Goal: Task Accomplishment & Management: Manage account settings

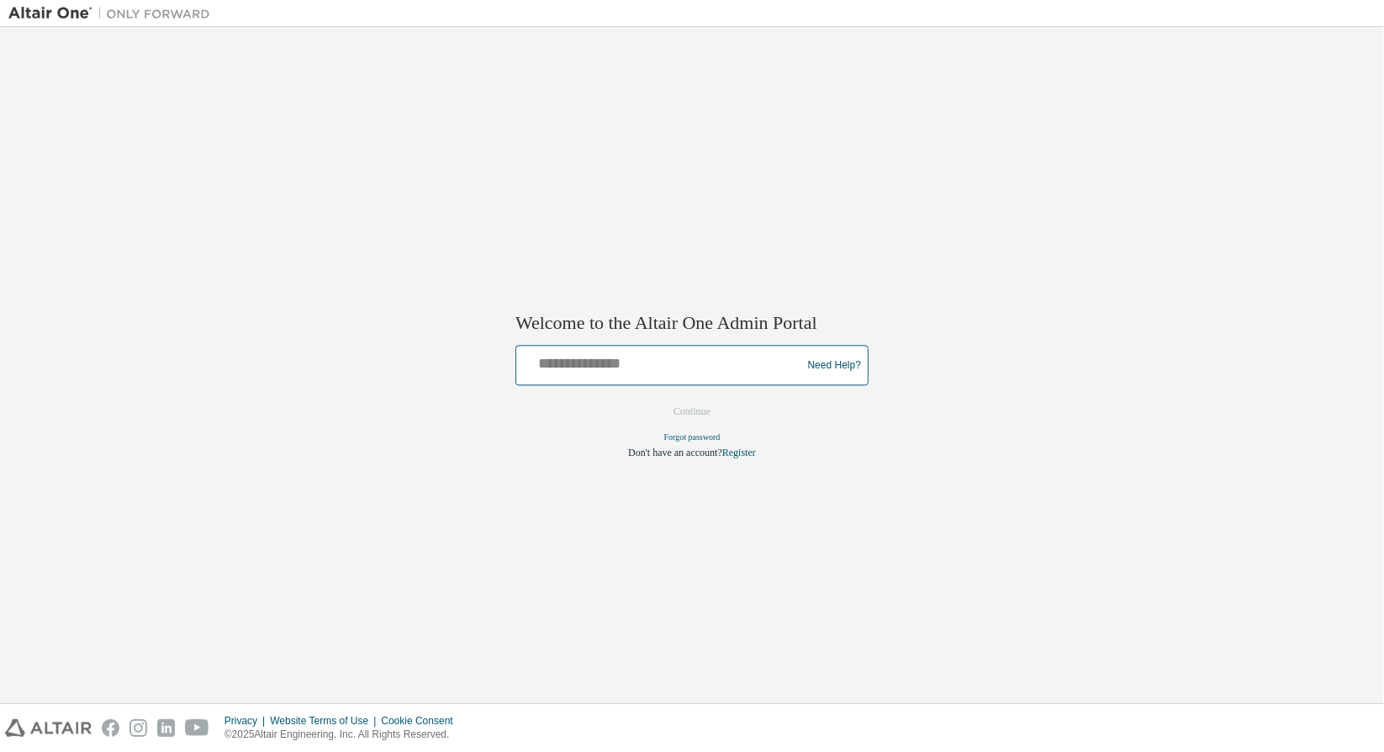
click at [606, 358] on input "text" at bounding box center [661, 362] width 277 height 24
click at [656, 370] on input "**********" at bounding box center [661, 362] width 277 height 24
click at [734, 368] on input "**********" at bounding box center [661, 362] width 277 height 24
type input "**********"
click at [692, 411] on button "Continue" at bounding box center [692, 412] width 72 height 25
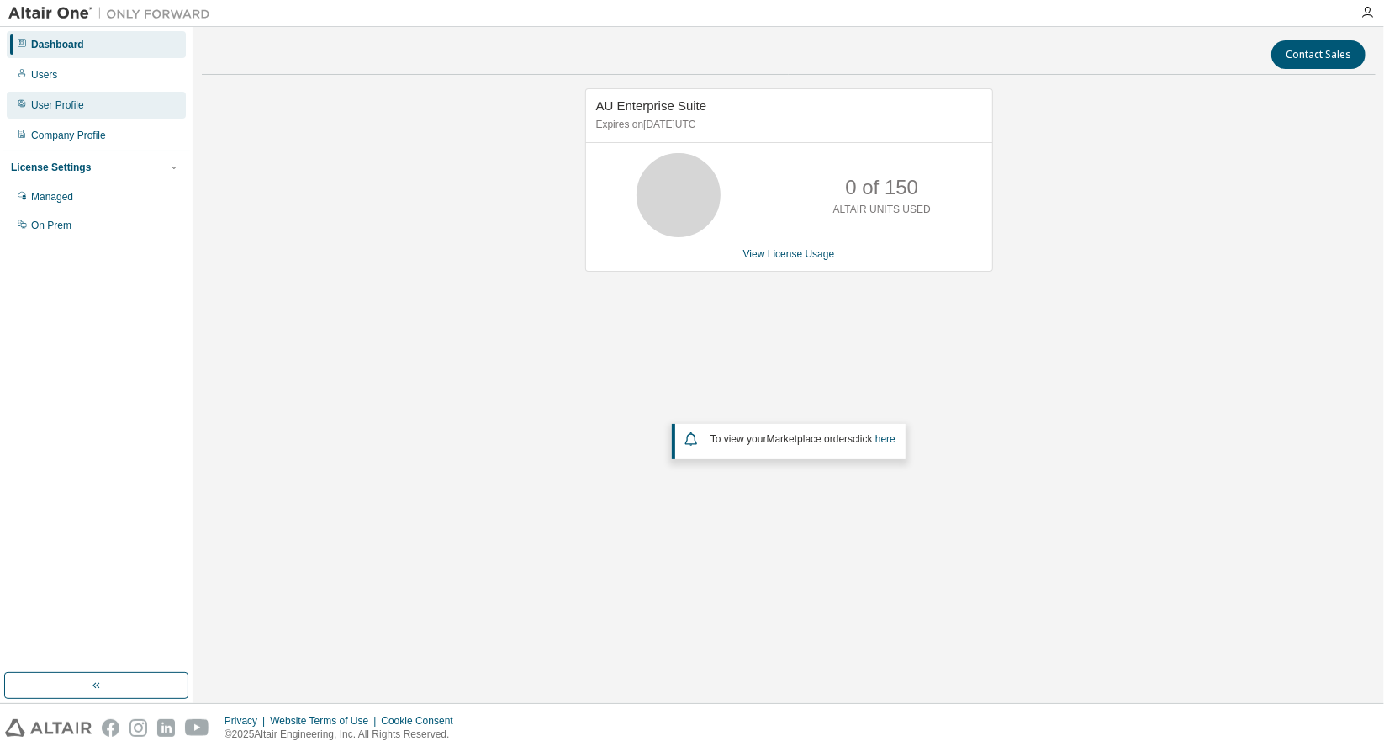
click at [98, 106] on div "User Profile" at bounding box center [96, 105] width 179 height 27
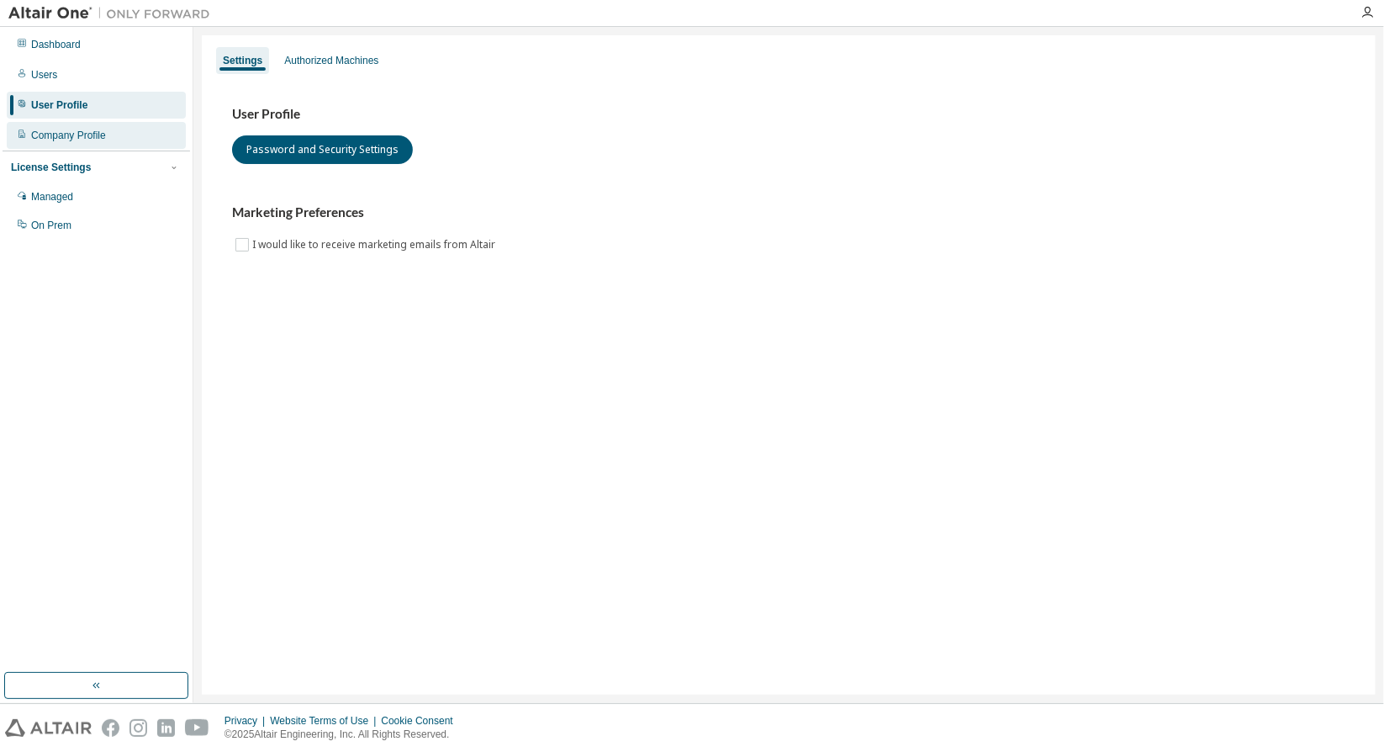
click at [97, 143] on div "Company Profile" at bounding box center [96, 135] width 179 height 27
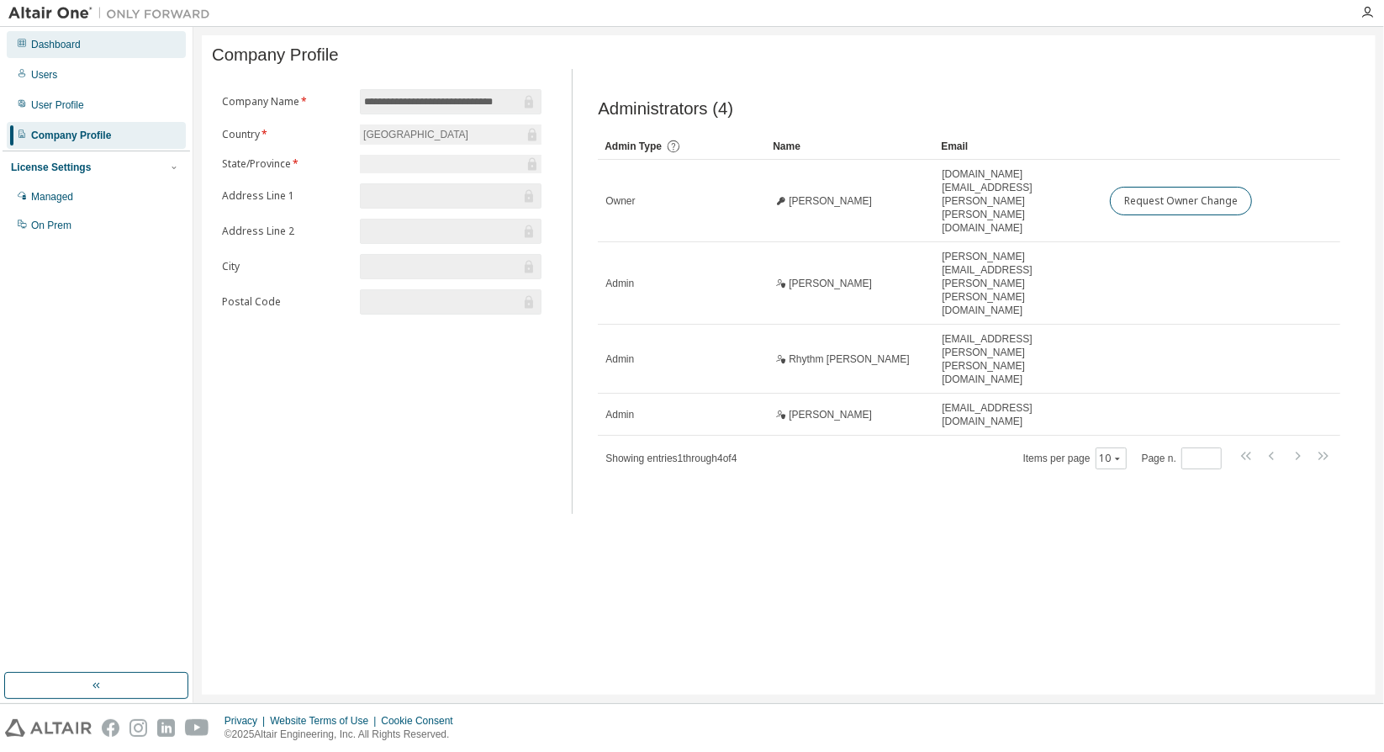
click at [61, 44] on div "Dashboard" at bounding box center [56, 44] width 50 height 13
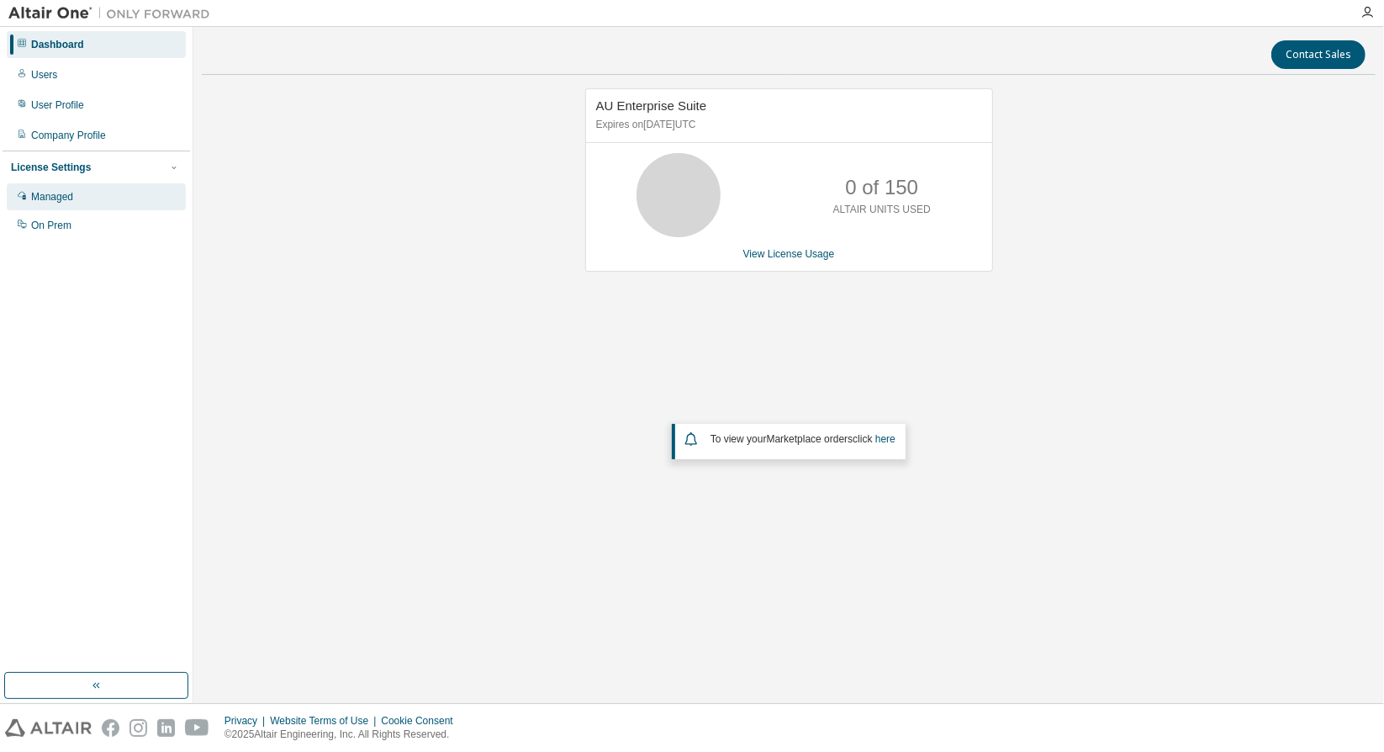
click at [75, 196] on div "Managed" at bounding box center [96, 196] width 179 height 27
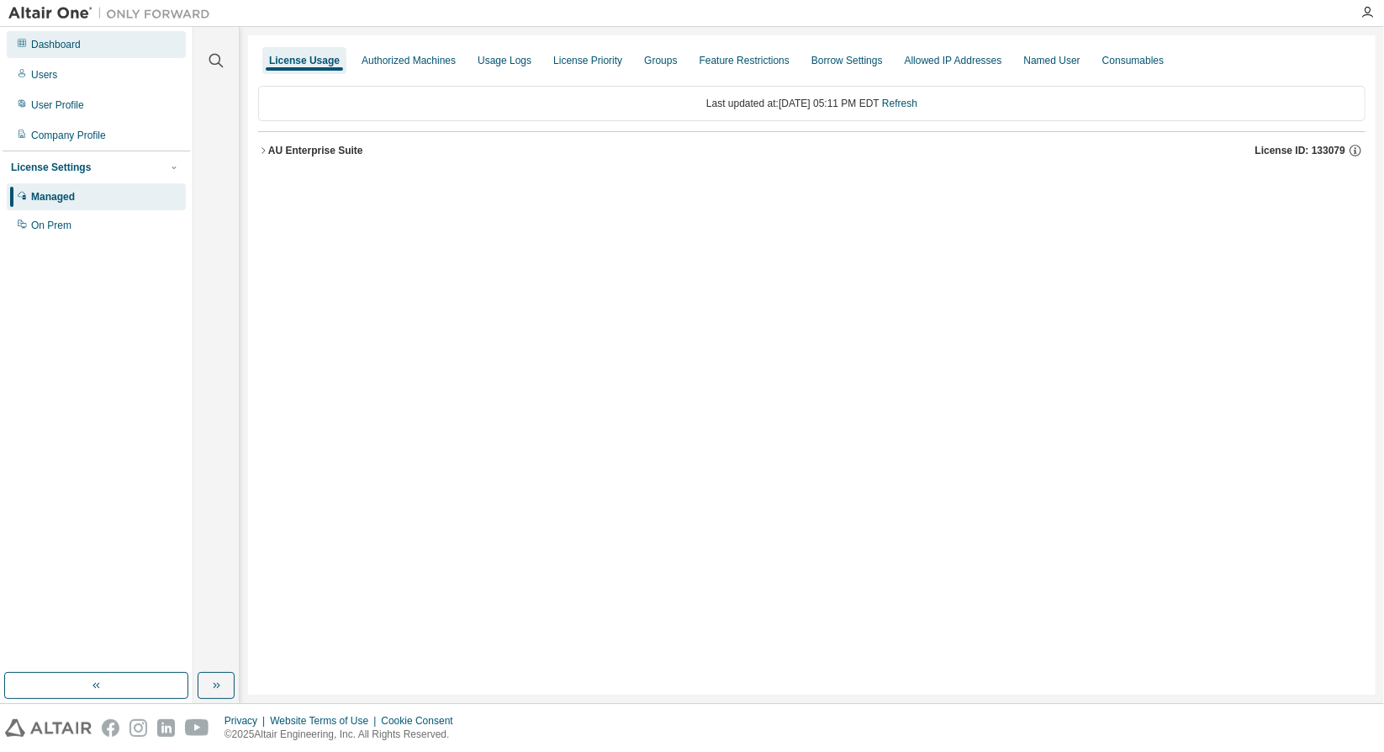
click at [68, 50] on div "Dashboard" at bounding box center [56, 44] width 50 height 13
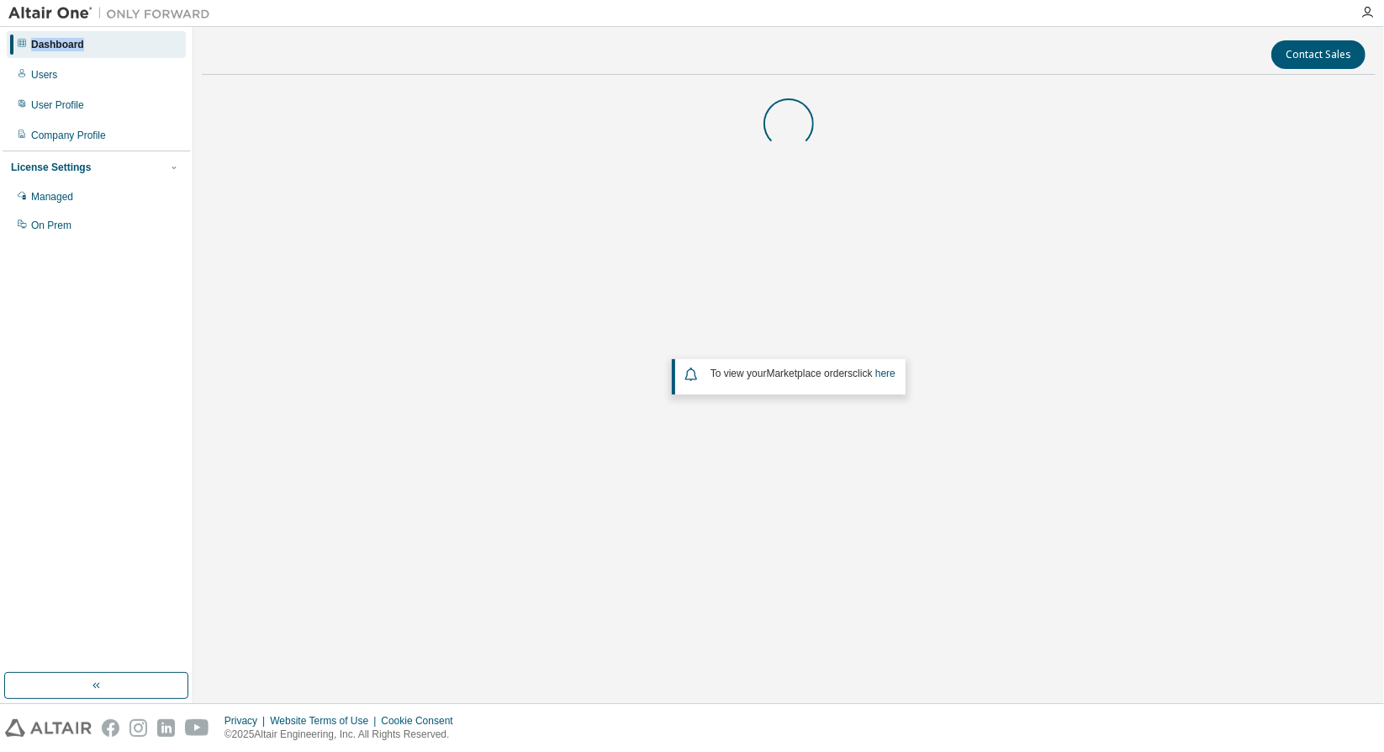
click at [68, 50] on div "Dashboard" at bounding box center [57, 44] width 53 height 13
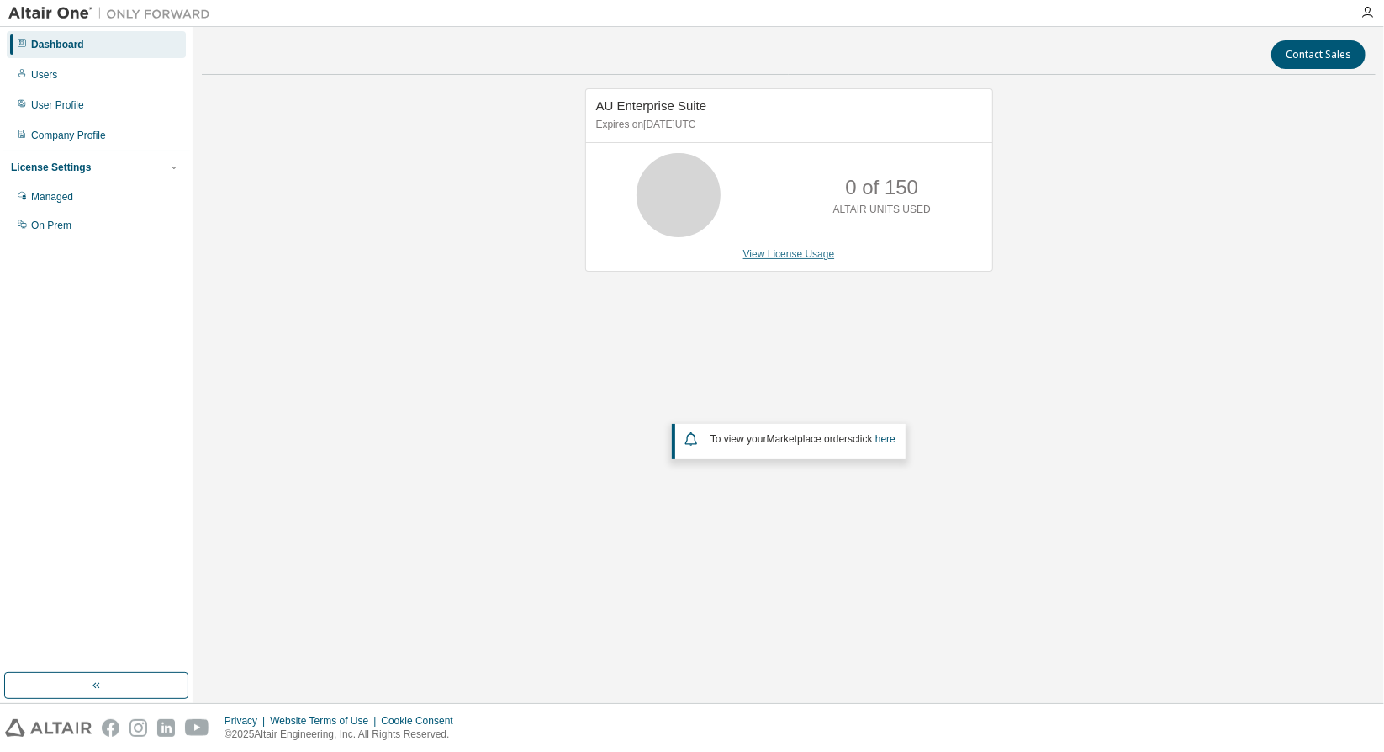
click at [770, 248] on link "View License Usage" at bounding box center [790, 254] width 92 height 12
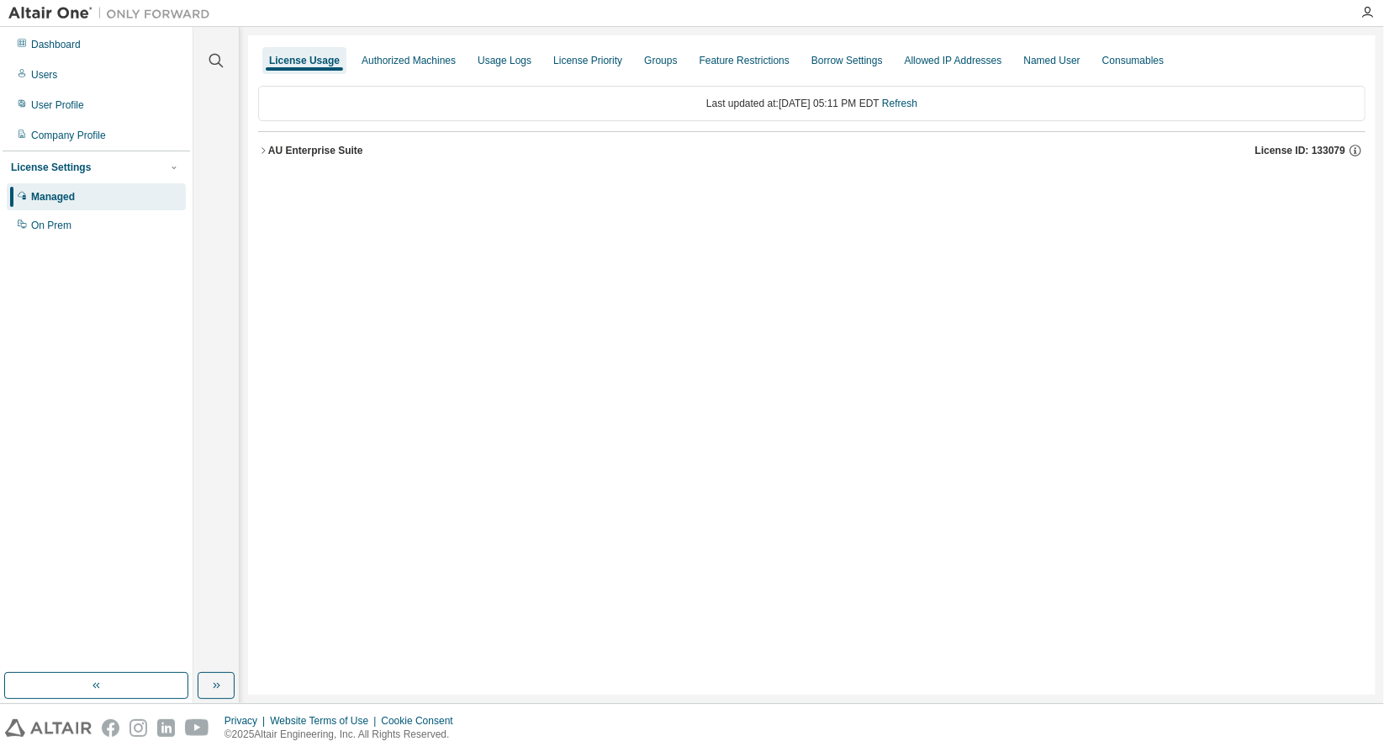
click at [266, 147] on icon "button" at bounding box center [263, 151] width 10 height 10
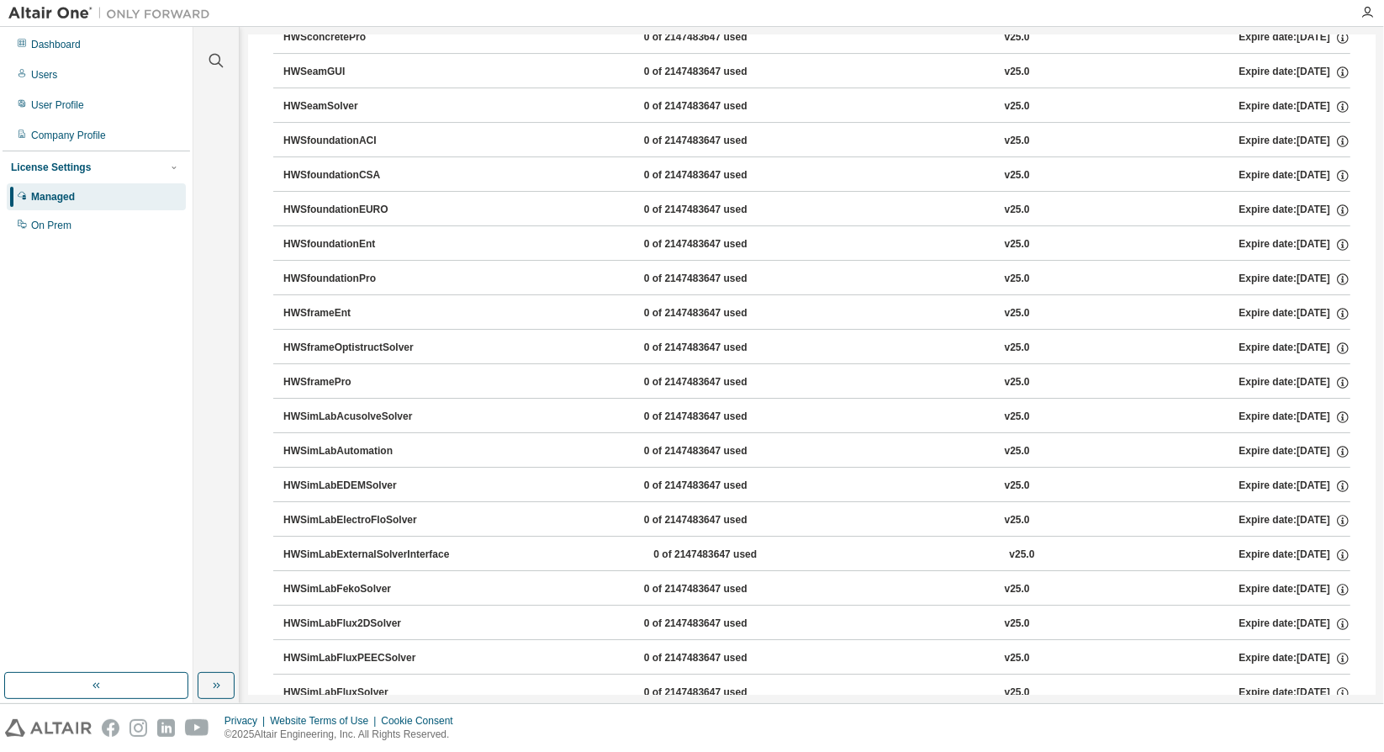
scroll to position [9244, 0]
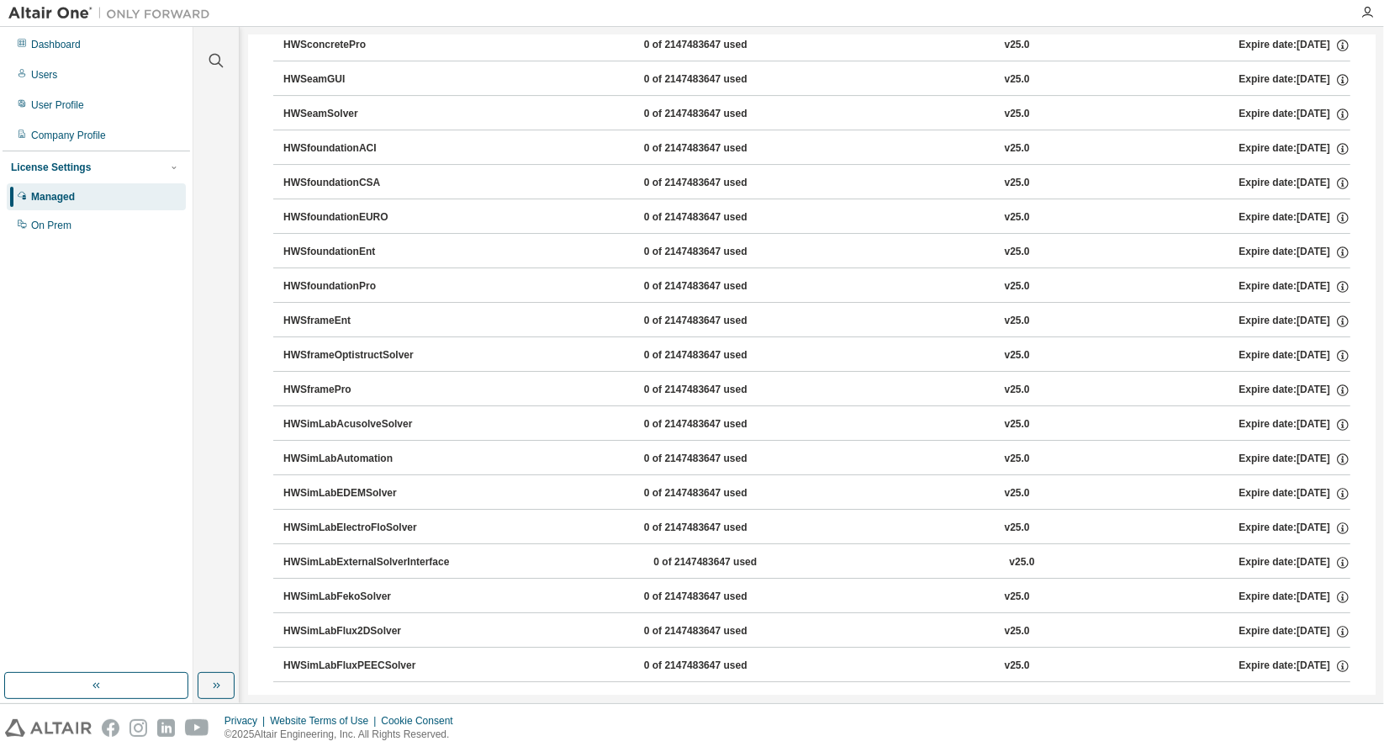
click at [327, 417] on div "HWSimLabAcusolveSolver" at bounding box center [358, 424] width 151 height 15
click at [1283, 417] on div "Expire date: [DATE]" at bounding box center [1295, 424] width 111 height 15
click at [1342, 424] on icon "button" at bounding box center [1343, 426] width 3 height 4
click at [34, 65] on div "Users" at bounding box center [96, 74] width 179 height 27
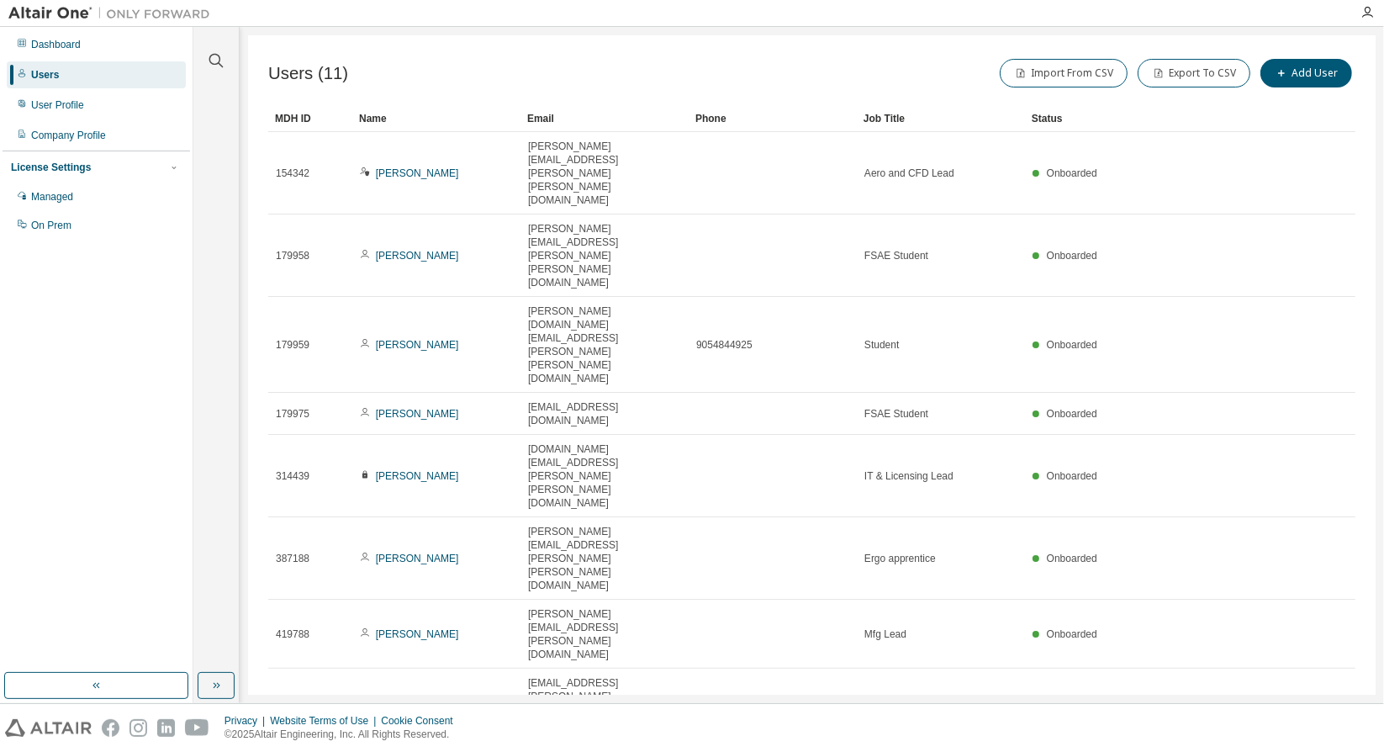
click at [1371, 4] on div at bounding box center [1368, 12] width 34 height 25
click at [1371, 12] on icon "button" at bounding box center [1367, 12] width 13 height 13
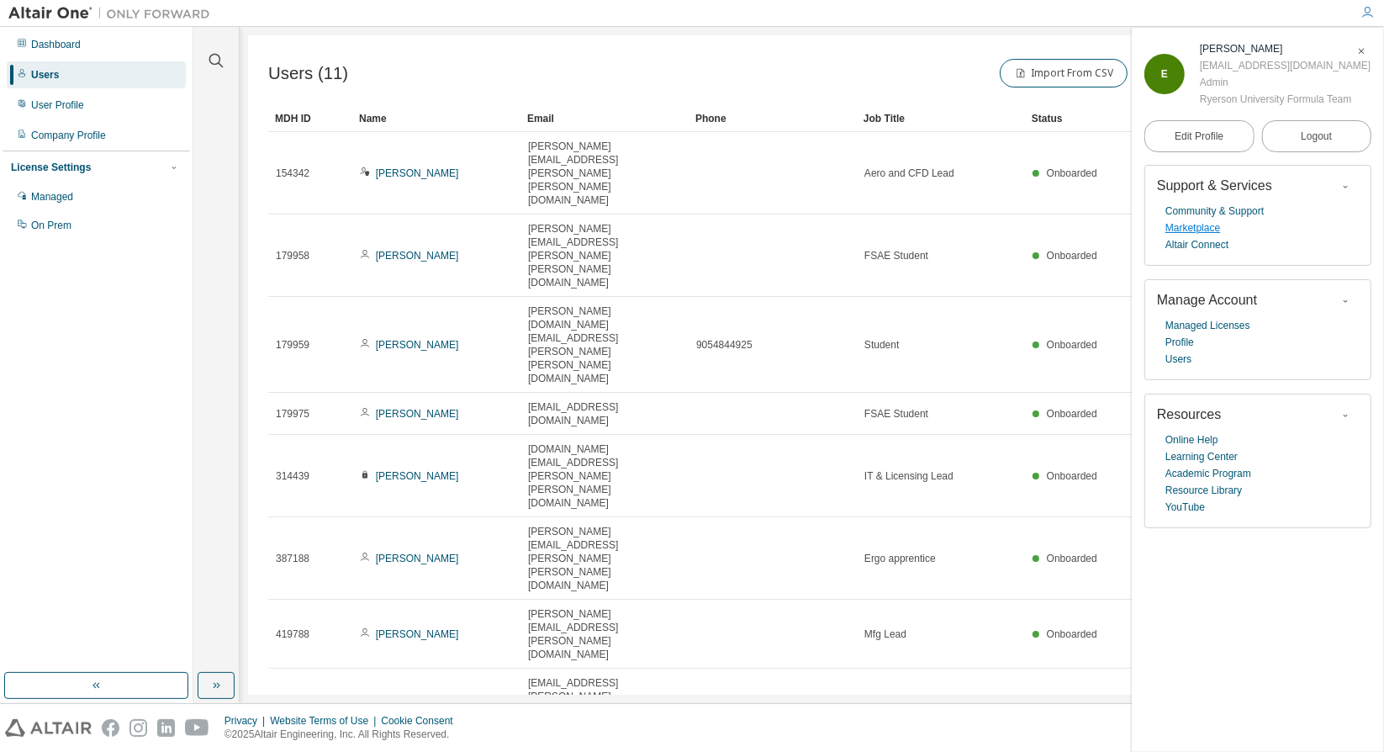
click at [1205, 227] on link "Marketplace" at bounding box center [1193, 228] width 55 height 17
